Goal: Obtain resource: Obtain resource

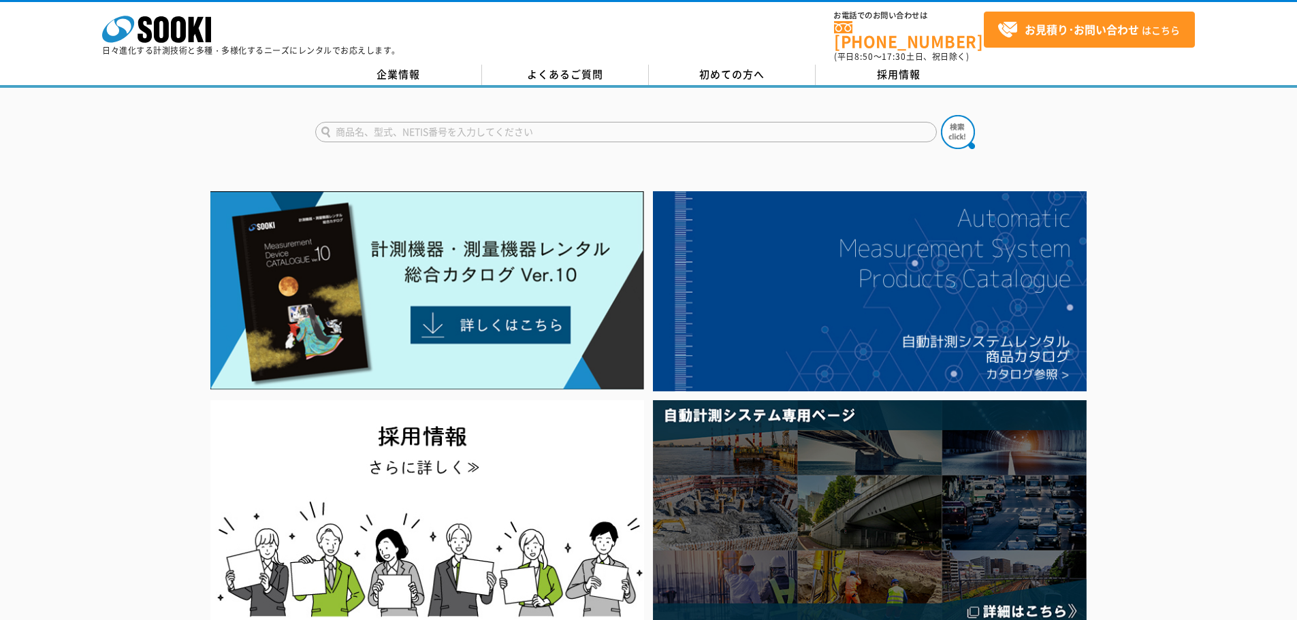
click at [502, 129] on input "text" at bounding box center [626, 132] width 622 height 20
type input "OT"
click at [941, 115] on button at bounding box center [958, 132] width 34 height 34
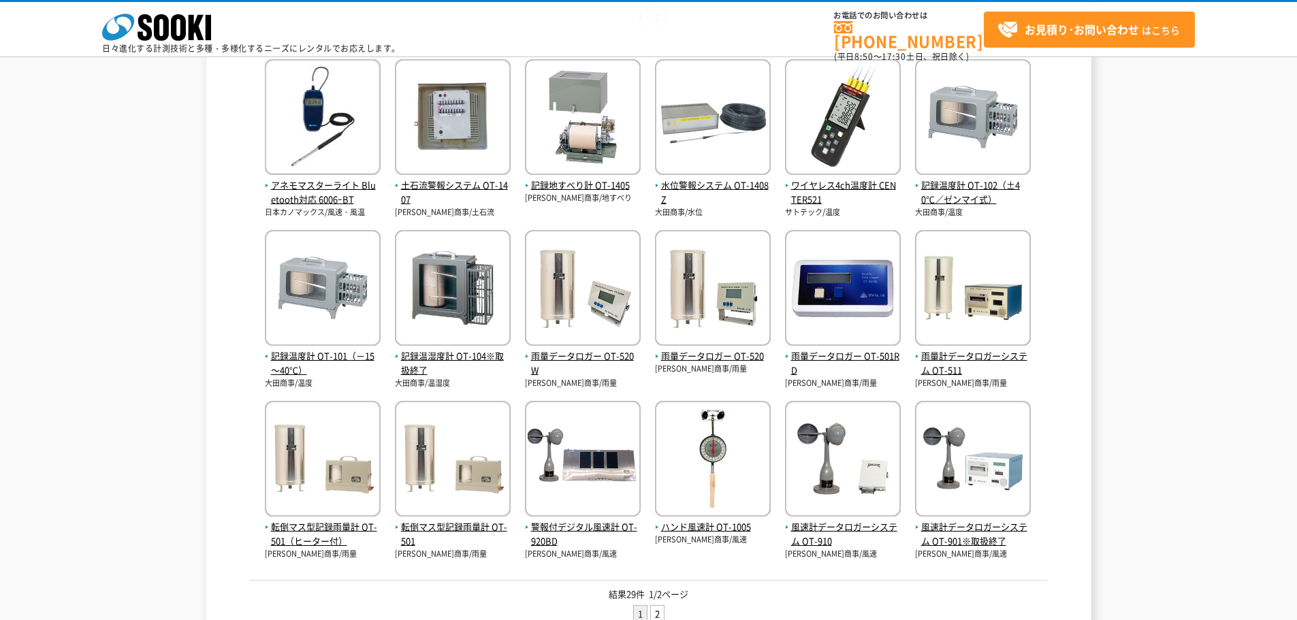
scroll to position [340, 0]
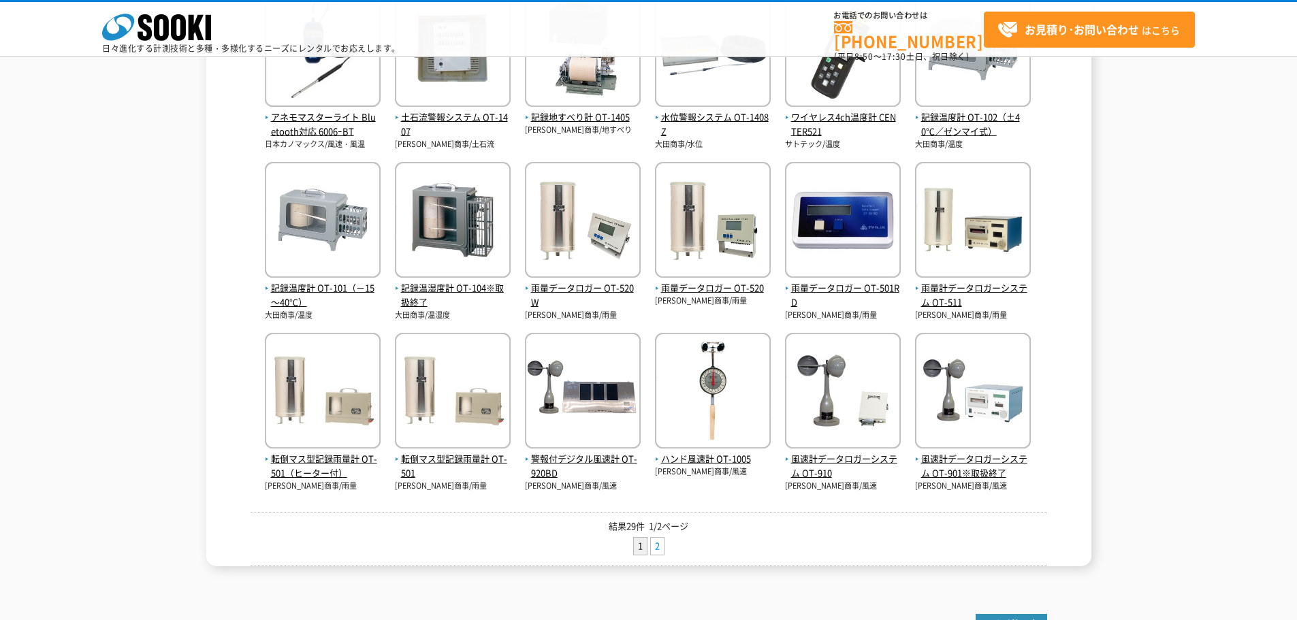
click at [657, 549] on link "2" at bounding box center [657, 546] width 13 height 17
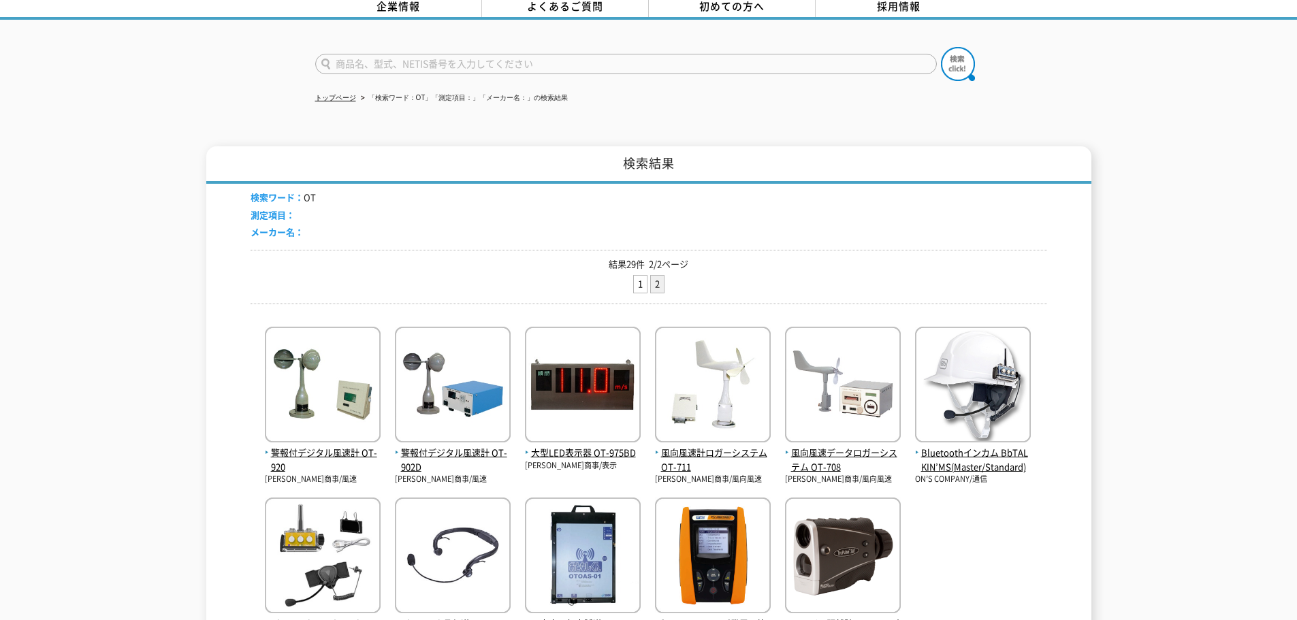
scroll to position [204, 0]
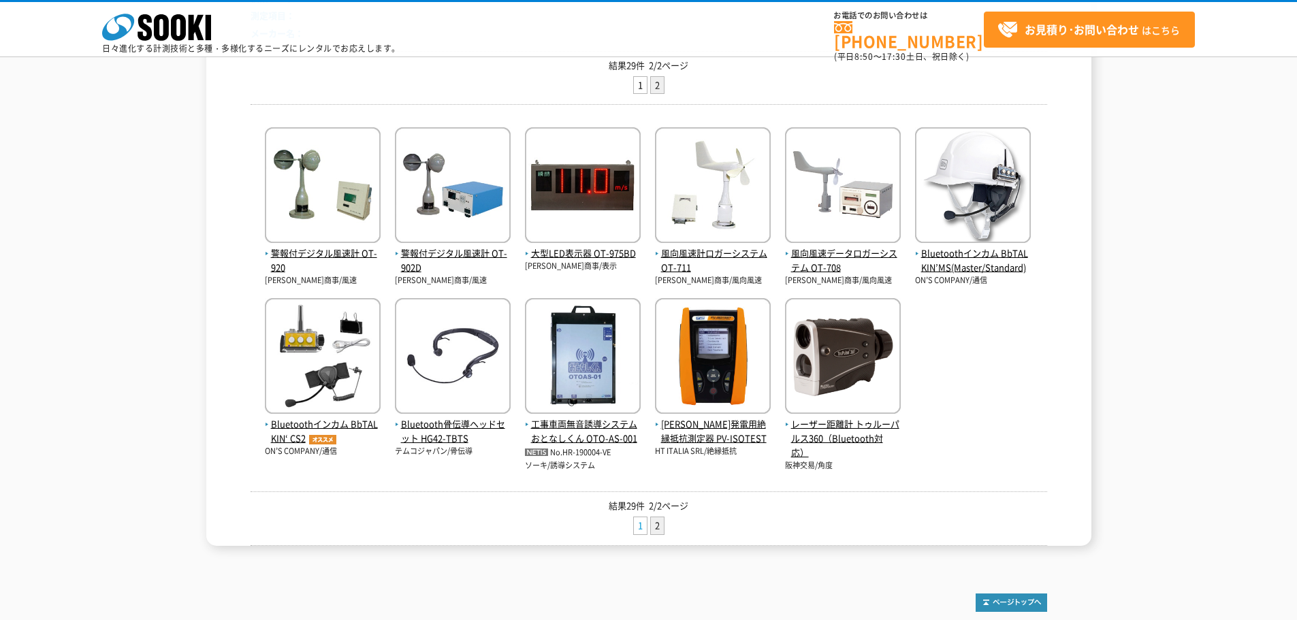
click at [636, 521] on link "1" at bounding box center [640, 525] width 13 height 17
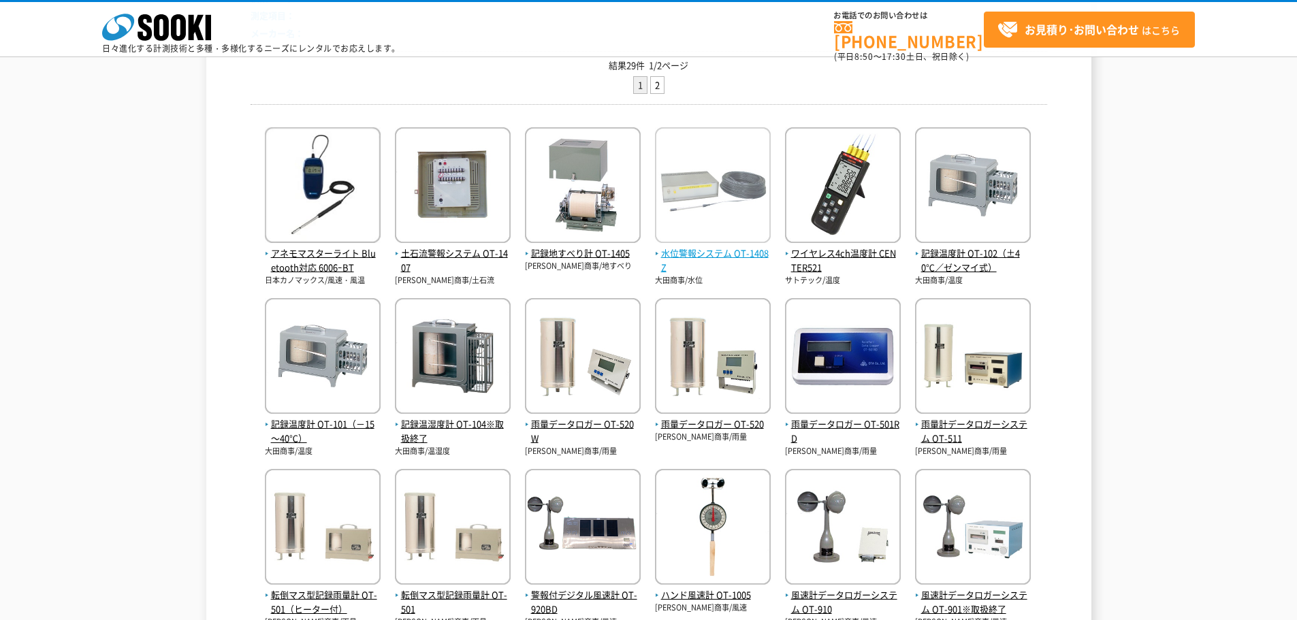
scroll to position [340, 0]
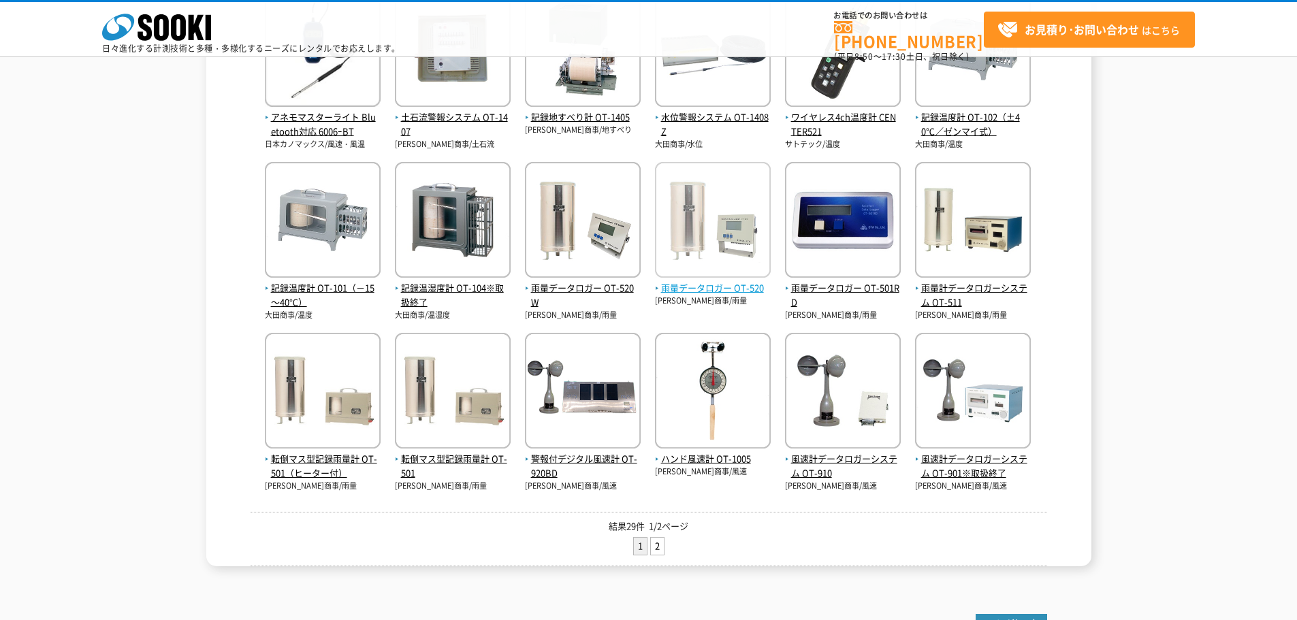
click at [677, 283] on span "雨量データロガー OT-520" at bounding box center [713, 288] width 116 height 14
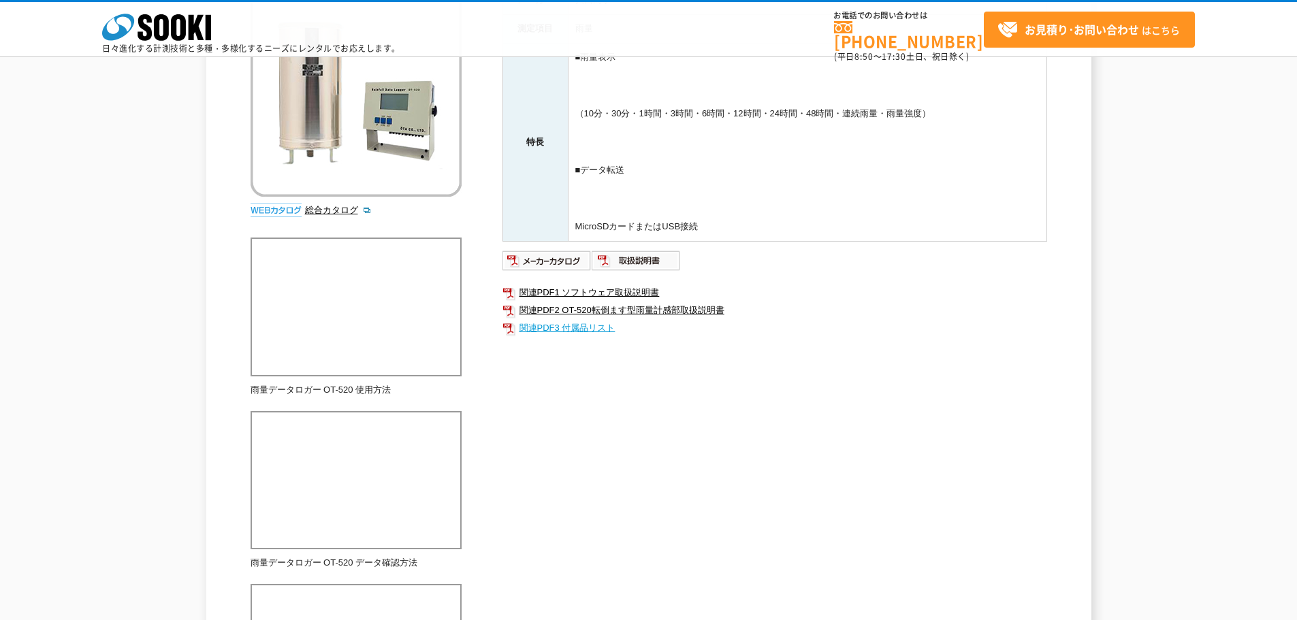
click at [589, 332] on link "関連PDF3 付属品リスト" at bounding box center [774, 328] width 545 height 18
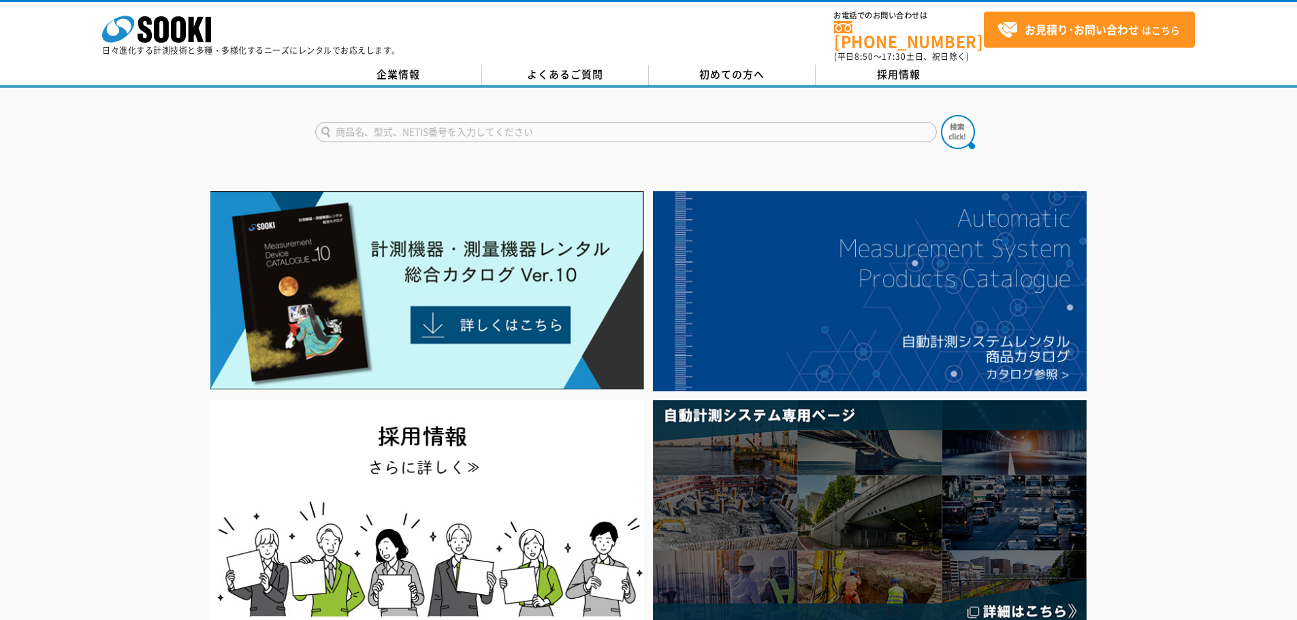
click at [504, 122] on input "text" at bounding box center [626, 132] width 622 height 20
type input "520"
click at [941, 115] on button at bounding box center [958, 132] width 34 height 34
click at [441, 129] on input "text" at bounding box center [626, 132] width 622 height 20
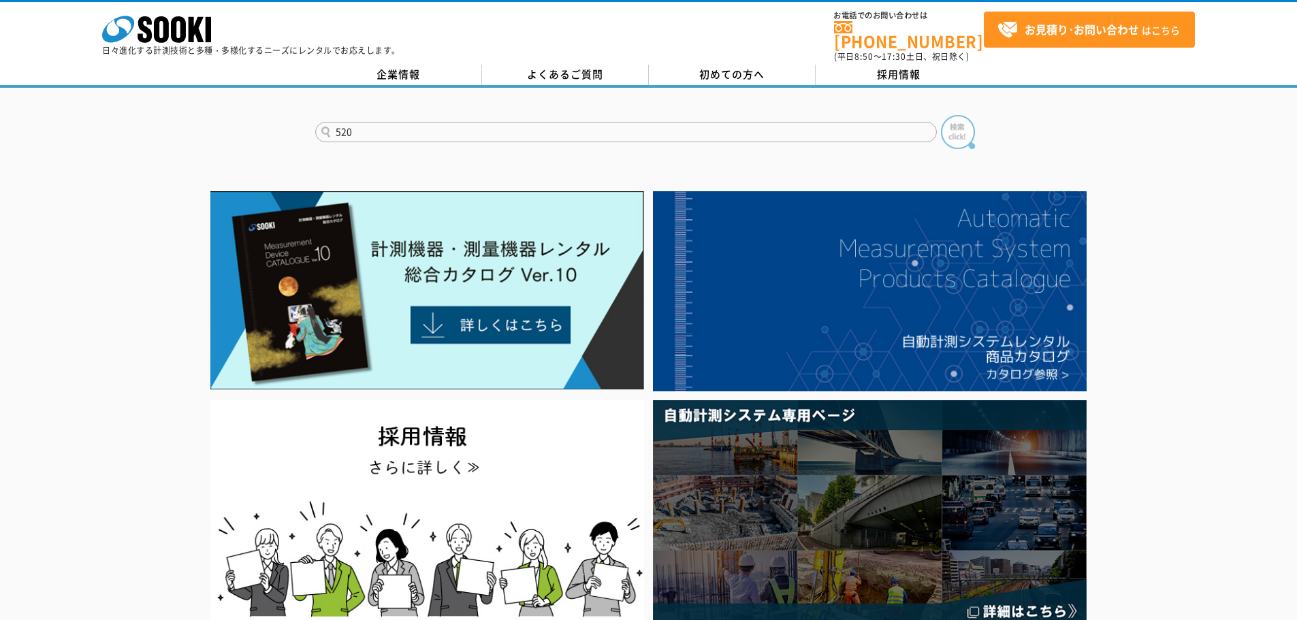
type input "520"
click at [971, 116] on img at bounding box center [958, 132] width 34 height 34
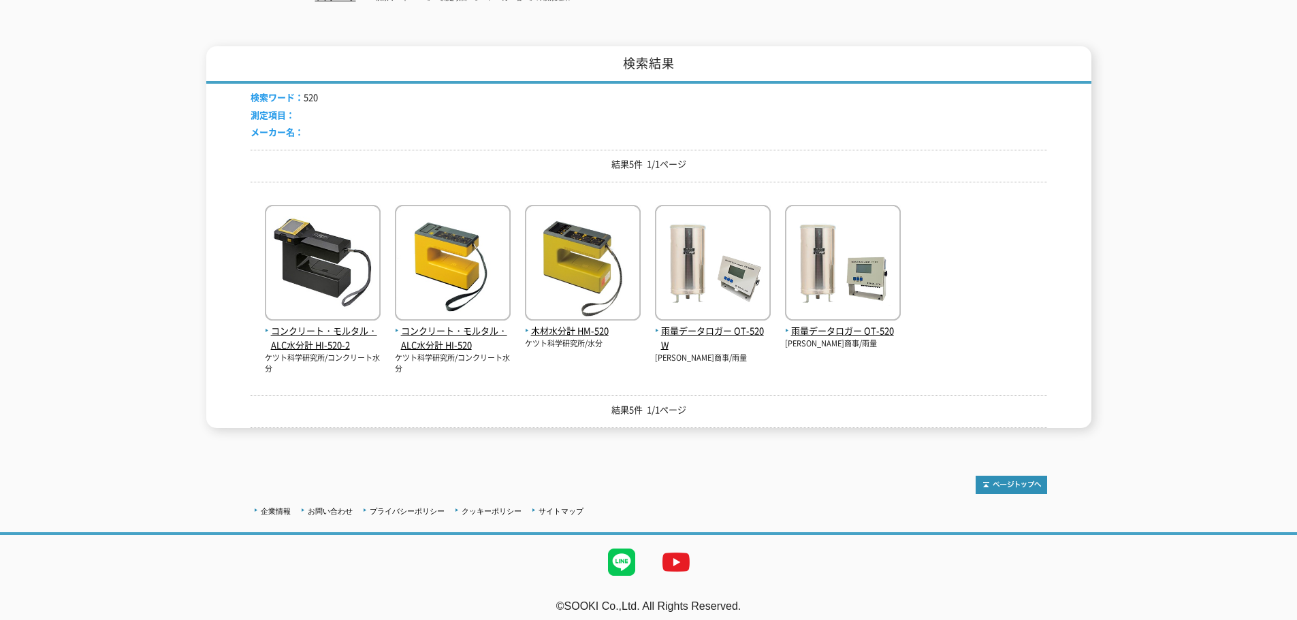
scroll to position [32, 0]
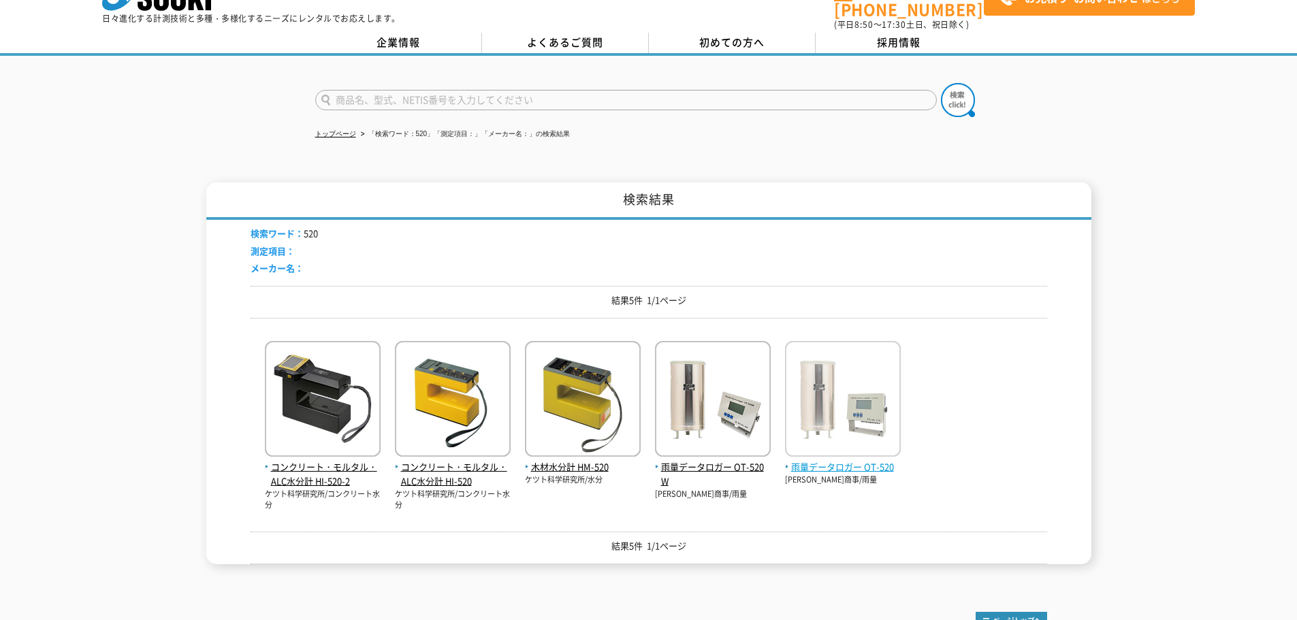
click at [856, 401] on img at bounding box center [843, 400] width 116 height 119
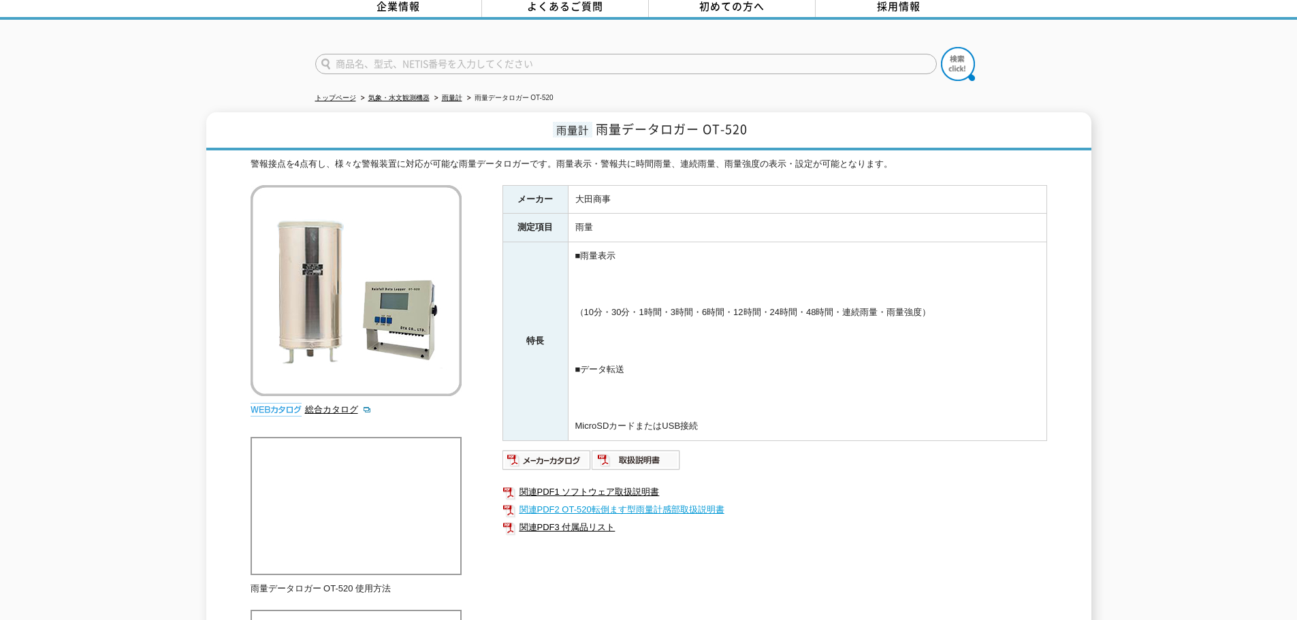
scroll to position [204, 0]
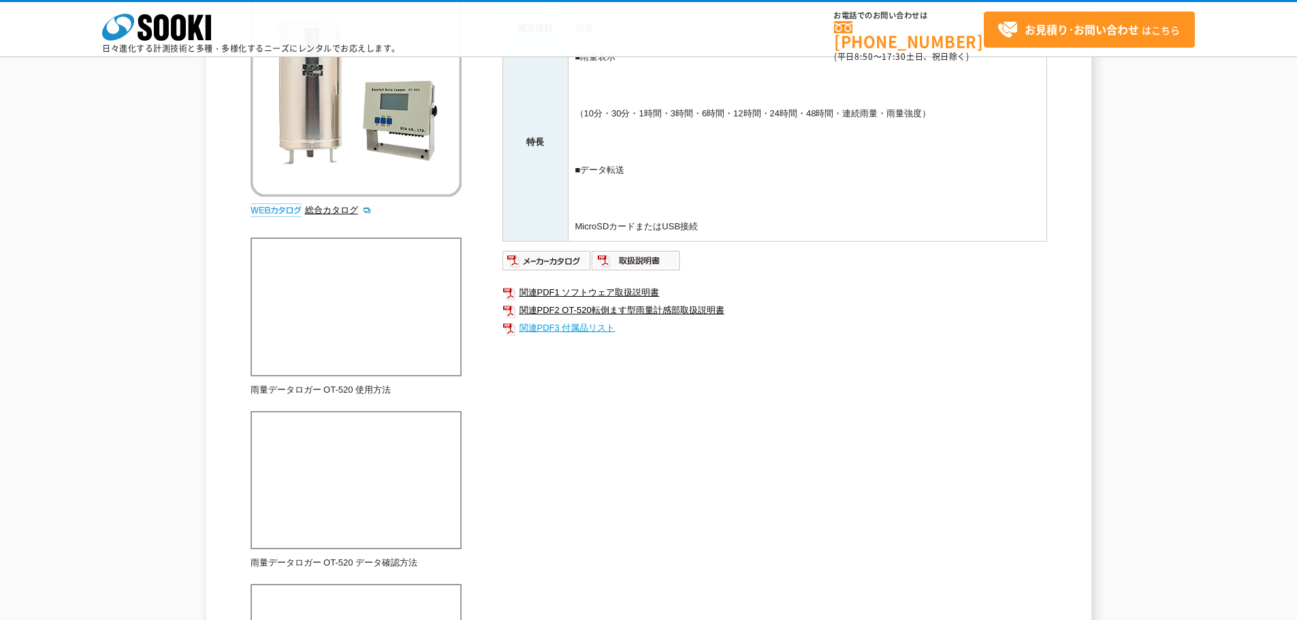
click at [570, 329] on link "関連PDF3 付属品リスト" at bounding box center [774, 328] width 545 height 18
